Goal: Navigation & Orientation: Find specific page/section

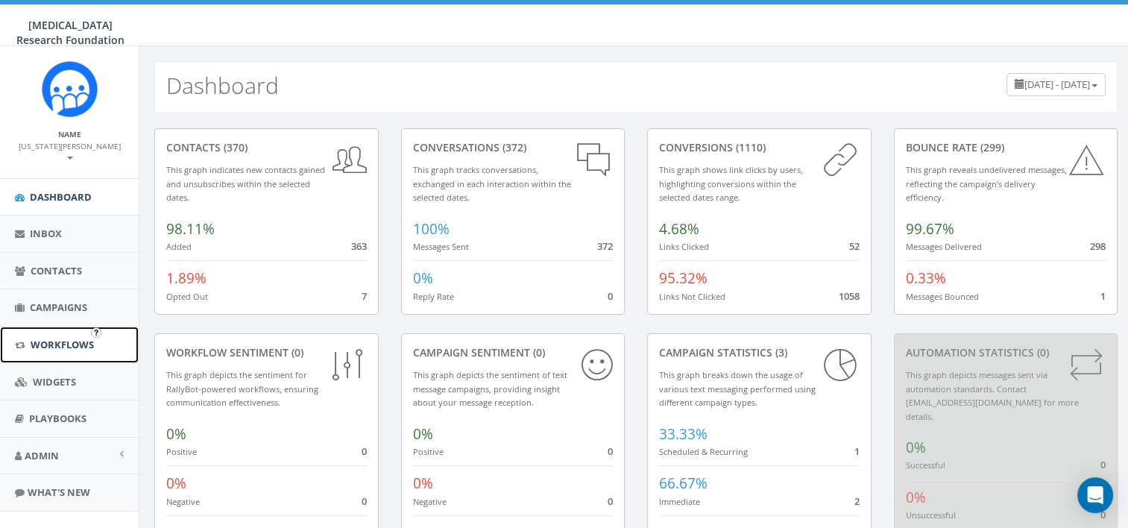
click at [58, 338] on link "Workflows" at bounding box center [69, 345] width 139 height 37
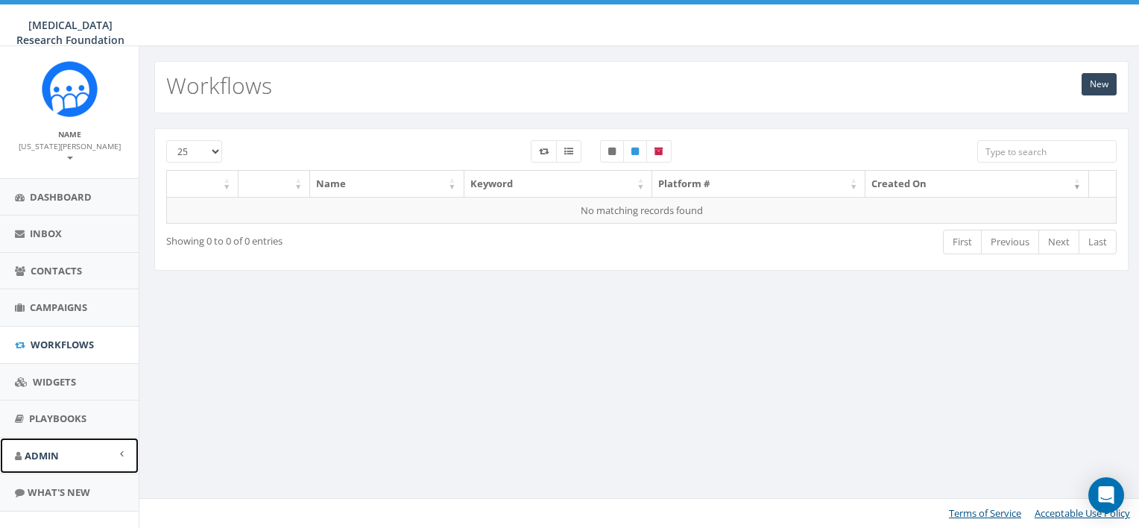
click at [45, 449] on span "Admin" at bounding box center [42, 455] width 34 height 13
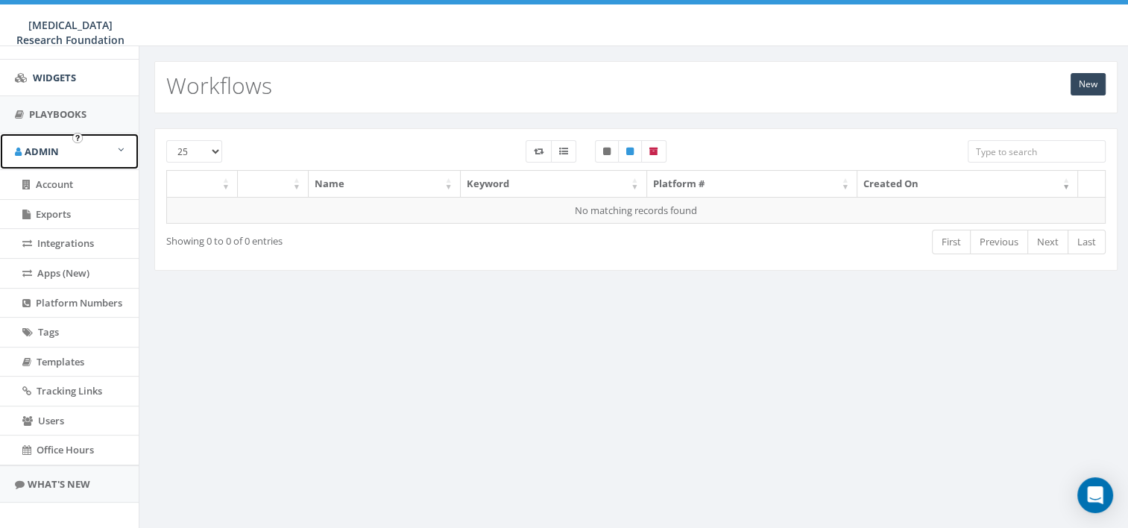
scroll to position [305, 0]
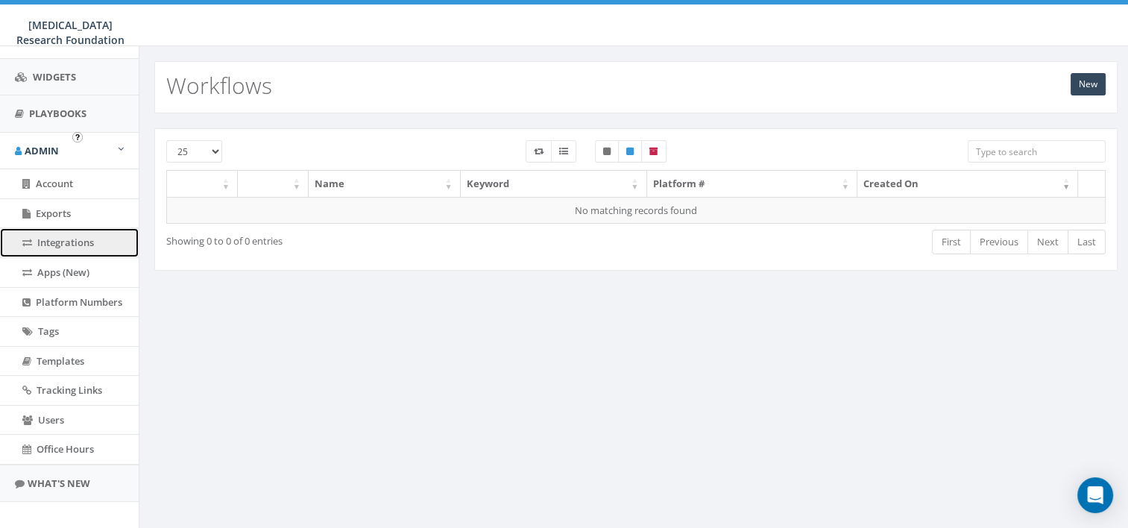
click at [63, 236] on span "Integrations" at bounding box center [65, 242] width 57 height 13
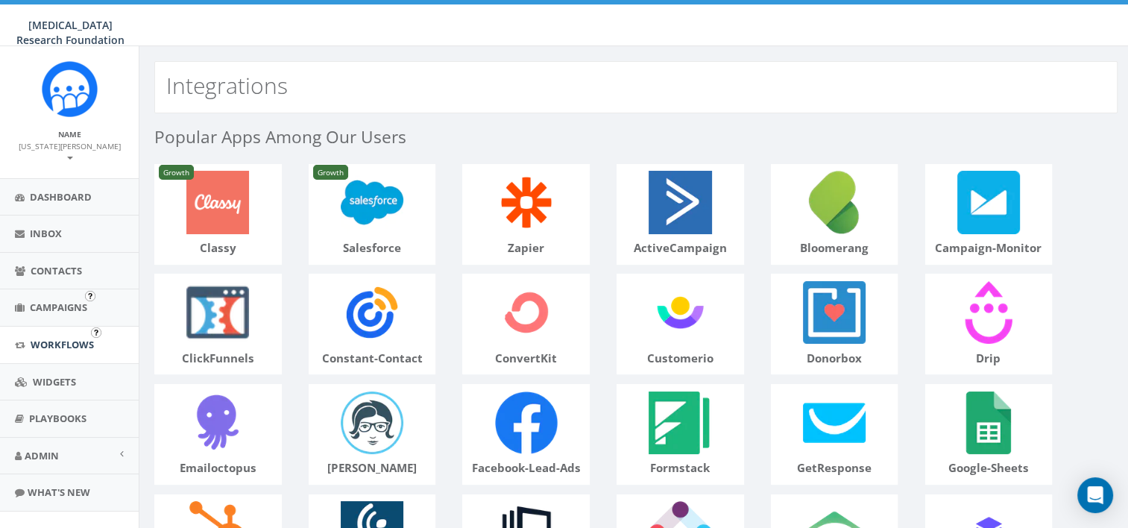
scroll to position [11, 0]
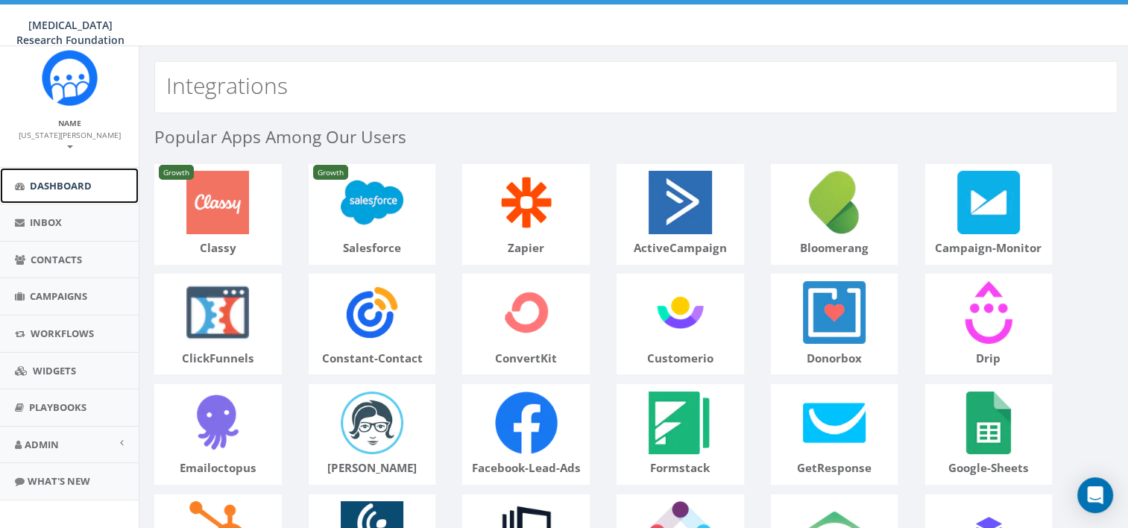
click at [66, 168] on link "Dashboard" at bounding box center [69, 186] width 139 height 37
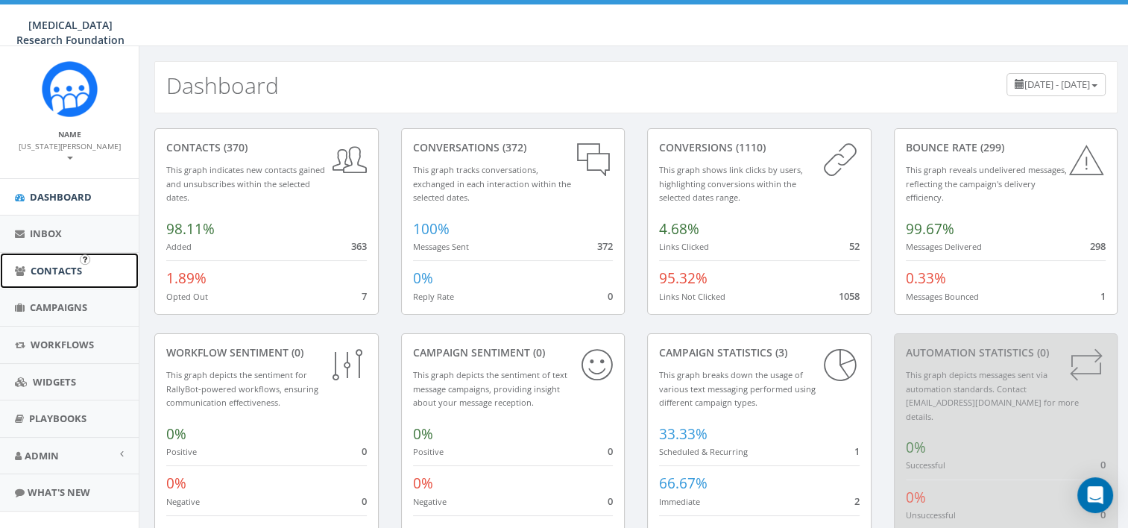
click at [42, 264] on span "Contacts" at bounding box center [56, 270] width 51 height 13
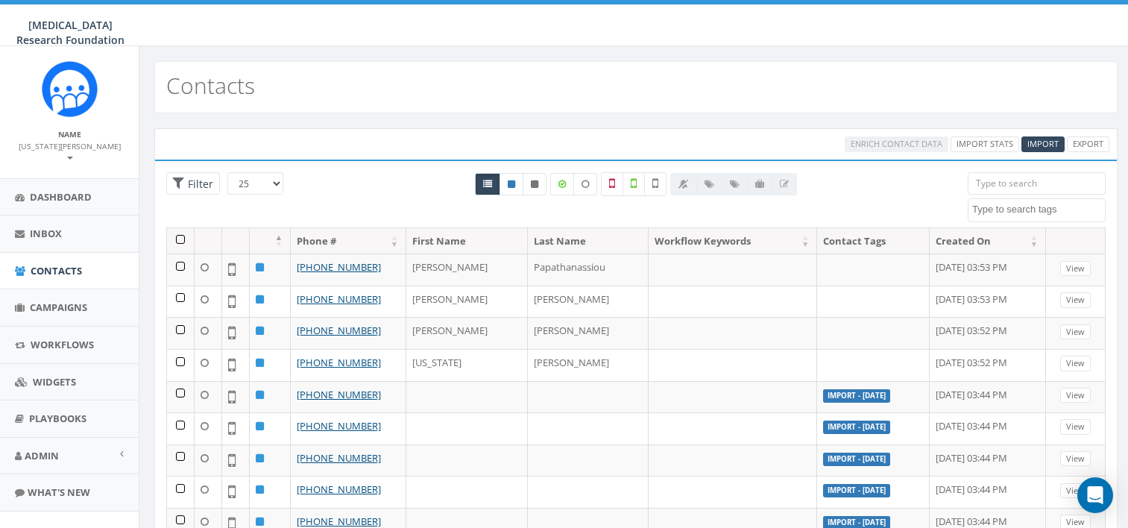
select select
click at [62, 327] on link "Workflows" at bounding box center [69, 345] width 139 height 37
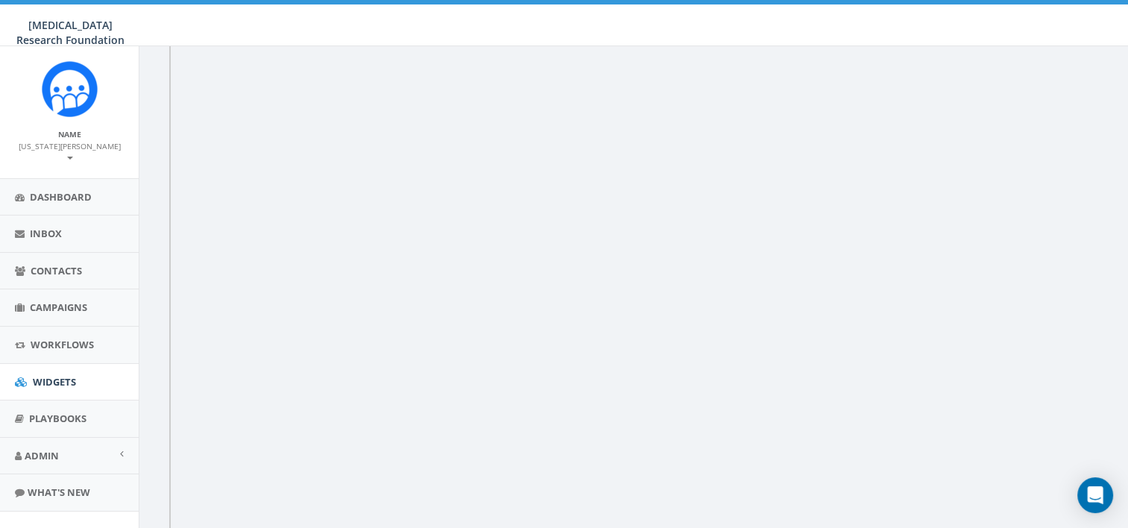
scroll to position [236, 0]
click at [36, 449] on span "Admin" at bounding box center [42, 455] width 34 height 13
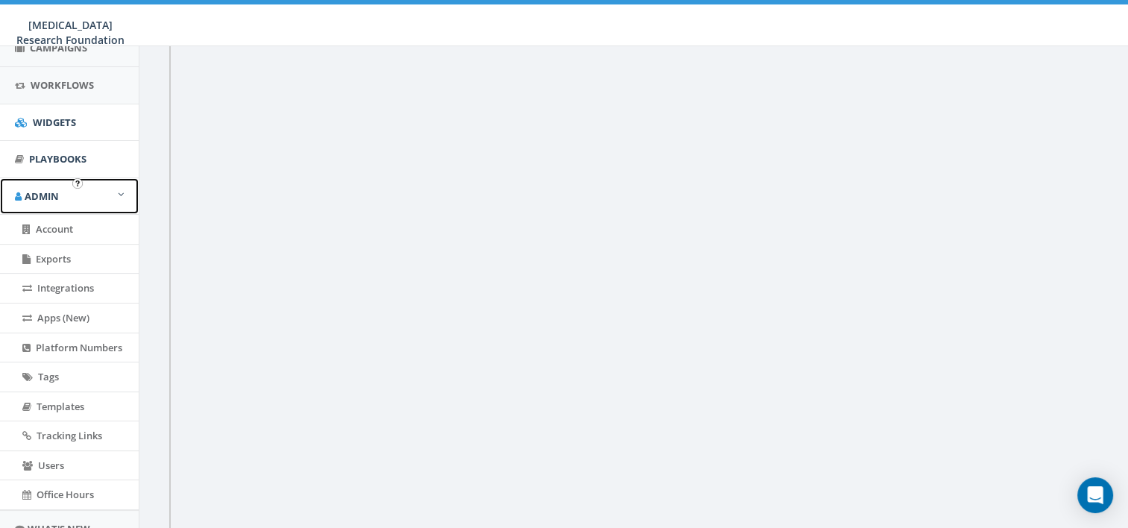
scroll to position [305, 0]
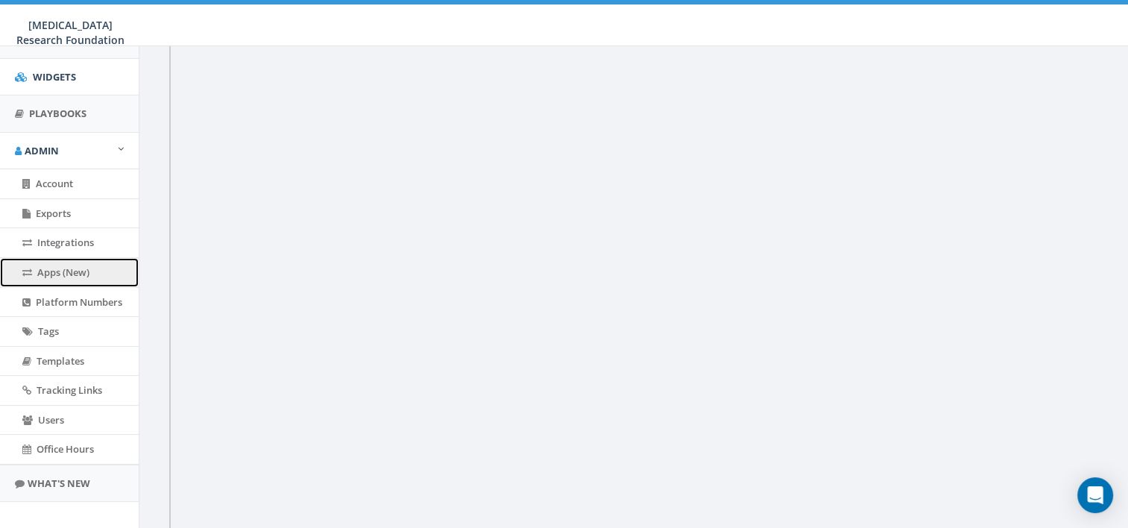
click at [74, 265] on span "Apps (New)" at bounding box center [63, 271] width 52 height 13
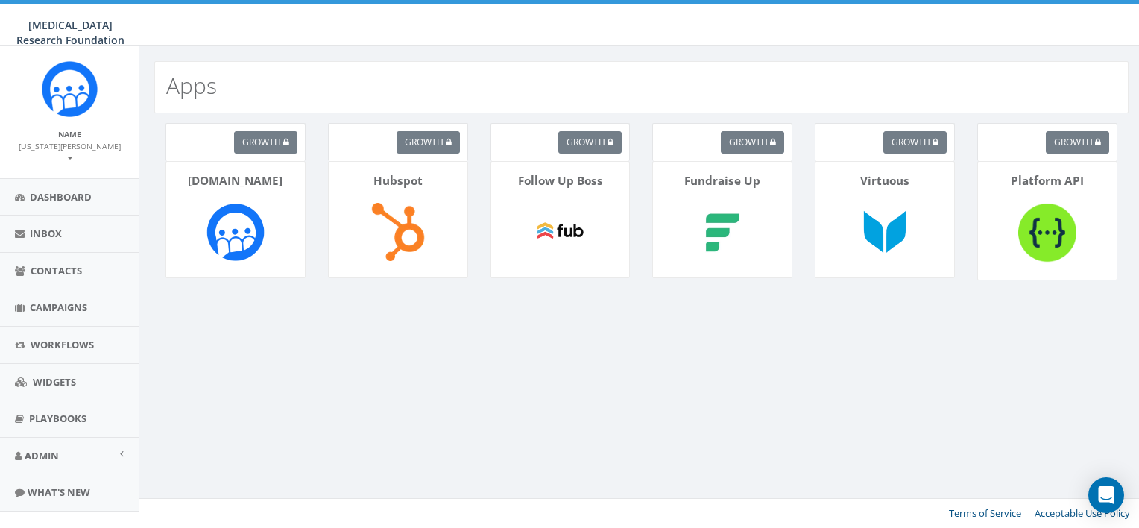
scroll to position [11, 0]
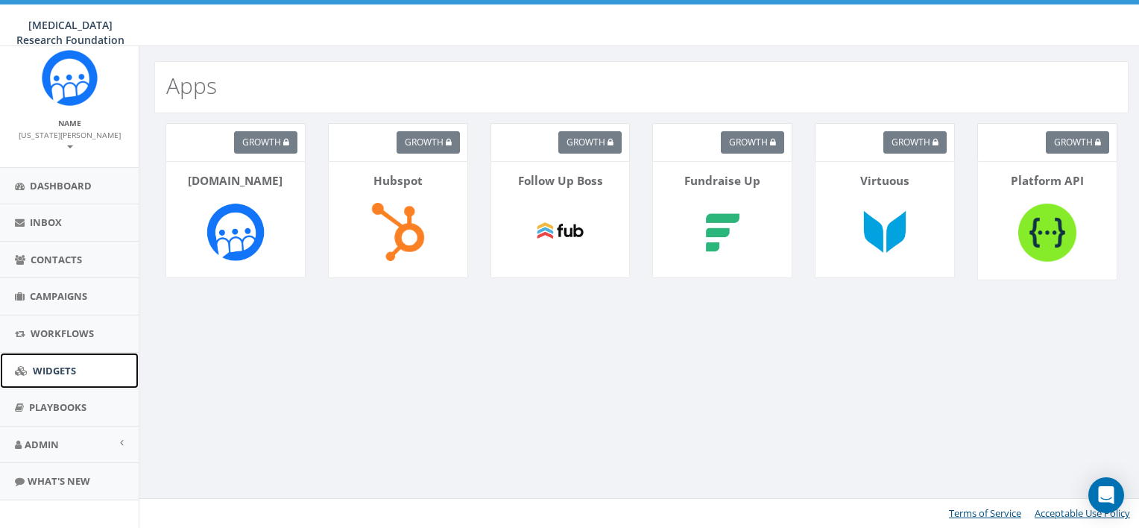
click at [52, 364] on span "Widgets" at bounding box center [54, 370] width 43 height 13
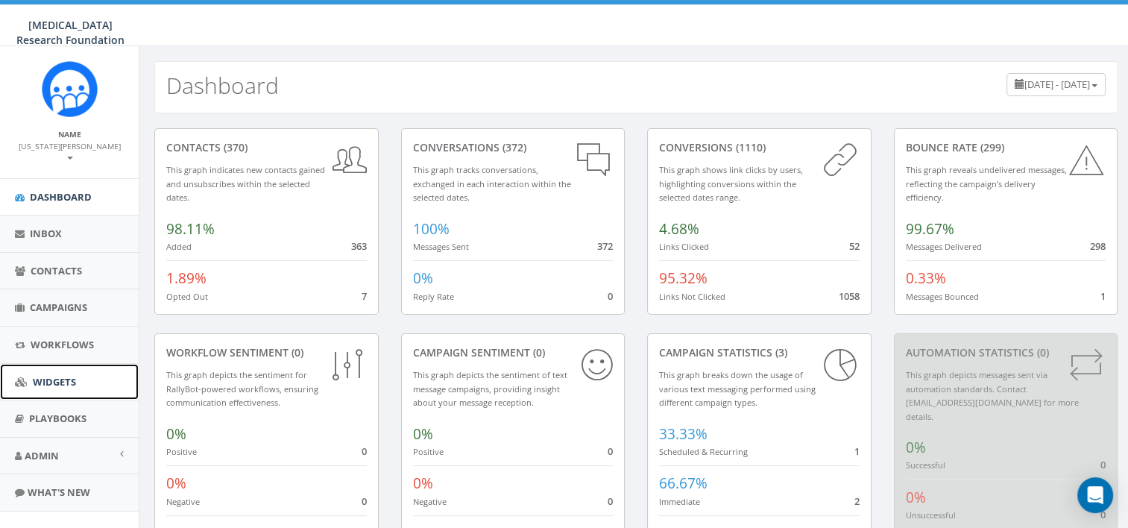
click at [57, 375] on span "Widgets" at bounding box center [54, 381] width 43 height 13
